Goal: Task Accomplishment & Management: Manage account settings

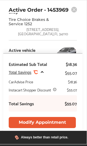
scroll to position [11, 0]
click at [56, 120] on button "Modify Appointment" at bounding box center [42, 122] width 67 height 11
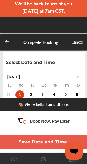
scroll to position [19, 0]
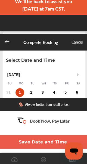
click at [46, 15] on div "Complete Booking Cancel" at bounding box center [43, 23] width 87 height 16
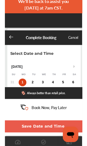
scroll to position [0, 0]
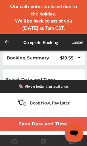
click at [7, 43] on icon at bounding box center [6, 41] width 5 height 5
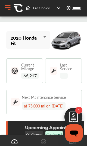
scroll to position [54, 0]
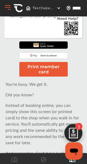
scroll to position [122, 0]
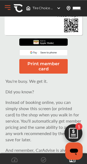
click at [58, 64] on button "Print member card" at bounding box center [43, 66] width 48 height 15
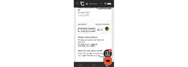
scroll to position [0, 0]
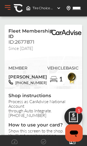
click at [60, 6] on img at bounding box center [58, 8] width 4 height 4
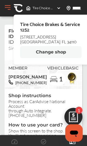
click at [60, 6] on img at bounding box center [58, 8] width 4 height 4
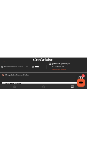
scroll to position [11, 0]
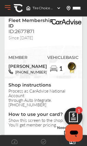
click at [83, 108] on img at bounding box center [73, 118] width 26 height 26
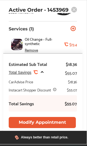
click at [76, 8] on rect at bounding box center [74, 10] width 6 height 6
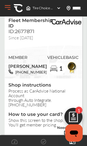
scroll to position [0, 0]
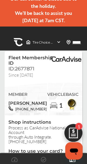
scroll to position [8, 0]
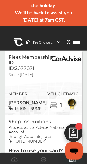
click at [72, 139] on img at bounding box center [73, 135] width 26 height 26
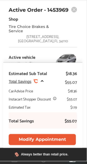
scroll to position [2, 0]
click at [76, 12] on icon at bounding box center [74, 10] width 6 height 6
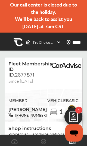
scroll to position [0, 0]
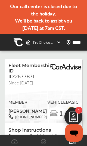
click at [79, 114] on img at bounding box center [73, 118] width 26 height 26
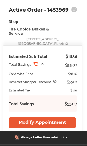
click at [74, 11] on icon at bounding box center [73, 9] width 3 height 3
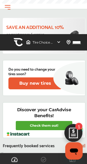
scroll to position [364, 0]
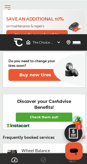
click at [75, 139] on img at bounding box center [73, 135] width 26 height 26
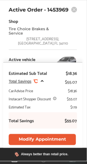
click at [67, 12] on p "Active Order - 1453969" at bounding box center [39, 10] width 60 height 6
click at [73, 12] on rect at bounding box center [74, 10] width 6 height 6
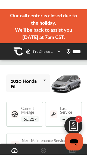
scroll to position [9, 0]
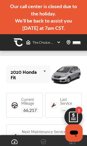
click at [54, 39] on div "Tire Choice Brakes & Service , 2800 Immokalee Road Naples , FL 34110" at bounding box center [43, 42] width 39 height 9
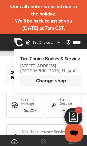
click at [79, 55] on span "Tire Choice Brakes & Service" at bounding box center [50, 57] width 60 height 5
click at [80, 25] on div "Our call center is closed due to the holiday. We’ll be back to assist you tomor…" at bounding box center [43, 17] width 87 height 34
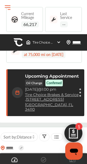
scroll to position [91, 0]
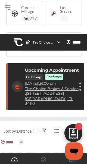
click at [81, 82] on div "Cancel appointment Modify appointment Show details" at bounding box center [79, 87] width 3 height 10
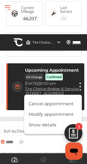
click at [64, 126] on li "Show details" at bounding box center [52, 124] width 57 height 9
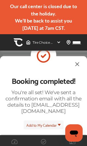
click at [74, 61] on img at bounding box center [77, 64] width 6 height 7
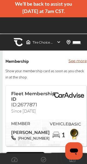
scroll to position [17, 0]
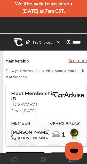
click at [77, 61] on p "See more" at bounding box center [77, 60] width 18 height 5
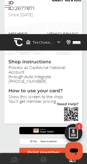
scroll to position [69, 0]
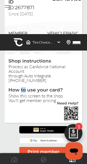
click at [84, 73] on div "Fleet Membership ID ID:2677871 Since May 24 MEMBER Karen Stake 239-227-8096 VEH…" at bounding box center [43, 137] width 84 height 309
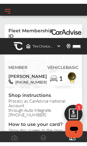
scroll to position [45, 0]
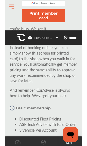
scroll to position [224, 0]
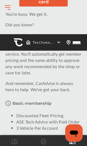
click at [76, 132] on icon "Open messaging window" at bounding box center [74, 133] width 8 height 6
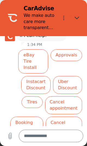
scroll to position [86, 0]
click at [73, 114] on button "Cancel appointment" at bounding box center [63, 105] width 37 height 18
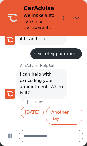
scroll to position [90, 0]
click at [32, 113] on button "Today" at bounding box center [32, 112] width 23 height 12
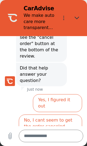
scroll to position [210, 0]
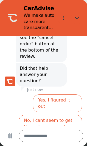
click at [60, 115] on button "No, I cant seem to get the order canceled" at bounding box center [50, 124] width 63 height 18
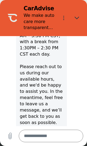
scroll to position [371, 0]
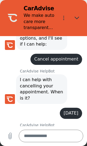
click at [63, 15] on icon "Options menu" at bounding box center [63, 17] width 5 height 5
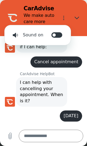
scroll to position [74, 0]
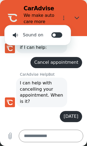
click at [78, 47] on div "CarAdvise HelpBot says: Hi there, I'm the CarAdvise HelpBot! 👋️ Please select f…" at bounding box center [46, 25] width 82 height 55
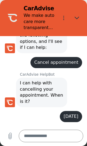
click at [79, 21] on button "Close" at bounding box center [77, 18] width 12 height 12
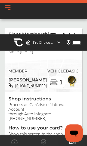
scroll to position [0, 0]
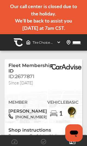
click at [21, 41] on img at bounding box center [18, 42] width 9 height 9
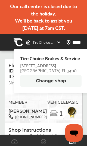
click at [60, 42] on img at bounding box center [58, 42] width 4 height 4
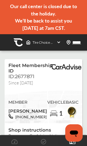
click at [72, 68] on img at bounding box center [66, 66] width 32 height 5
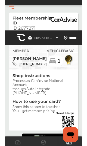
scroll to position [45, 0]
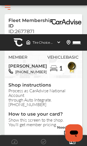
click at [49, 64] on img at bounding box center [53, 68] width 9 height 9
click at [60, 63] on div "1" at bounding box center [56, 68] width 18 height 12
click at [77, 61] on img at bounding box center [72, 67] width 12 height 13
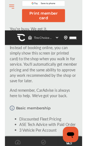
scroll to position [224, 0]
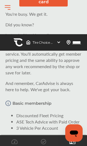
click at [76, 135] on icon "Open messaging window" at bounding box center [74, 133] width 8 height 6
type textarea "*"
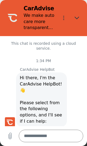
scroll to position [0, 0]
click at [54, 133] on textarea at bounding box center [51, 135] width 64 height 12
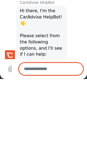
type textarea "*"
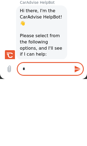
type textarea "**"
type textarea "*"
type textarea "***"
type textarea "*"
type textarea "****"
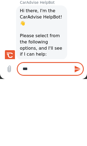
type textarea "*"
type textarea "*****"
type textarea "*"
type textarea "******"
type textarea "*"
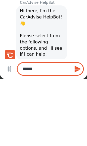
type textarea "*******"
type textarea "*"
type textarea "********"
type textarea "*"
type textarea "*********"
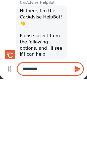
type textarea "*"
type textarea "*********"
click at [77, 68] on icon "Send message" at bounding box center [77, 69] width 6 height 7
type textarea "*"
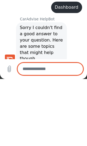
scroll to position [439, 0]
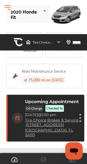
scroll to position [65, 0]
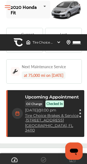
click at [84, 109] on div "Upcoming Appointment Oil Change Checked In [DATE] 1:00 pm Tire Choice Brakes & …" at bounding box center [45, 113] width 78 height 47
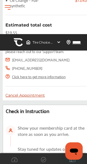
scroll to position [275, 0]
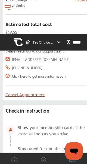
click at [34, 97] on div "Cancel Appointment" at bounding box center [45, 94] width 81 height 5
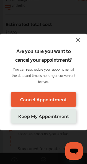
click at [64, 102] on span "Cancel Appointment" at bounding box center [43, 99] width 47 height 5
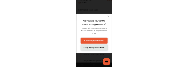
scroll to position [0, 0]
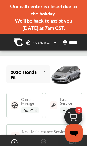
click at [63, 116] on img at bounding box center [73, 118] width 26 height 26
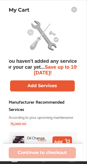
scroll to position [270, 0]
